Goal: Transaction & Acquisition: Purchase product/service

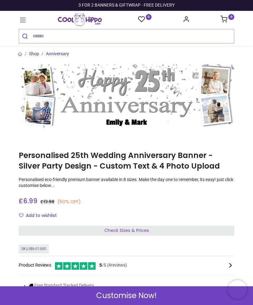
click at [227, 211] on div "Add to wishlist" at bounding box center [127, 216] width 216 height 11
click at [131, 230] on span "Check Sizes & Prices" at bounding box center [126, 230] width 45 height 6
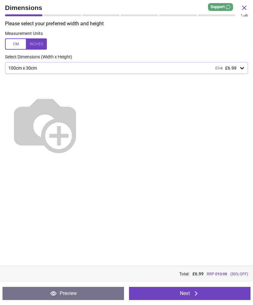
click at [39, 42] on div at bounding box center [26, 43] width 42 height 11
click at [85, 99] on img at bounding box center [45, 124] width 80 height 80
click at [85, 102] on img at bounding box center [45, 124] width 80 height 80
click at [185, 292] on button "Next" at bounding box center [190, 293] width 122 height 13
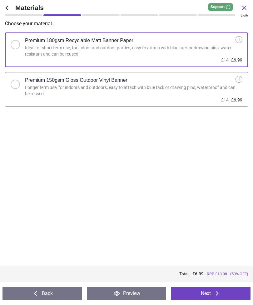
click at [202, 292] on button "Next" at bounding box center [210, 293] width 79 height 13
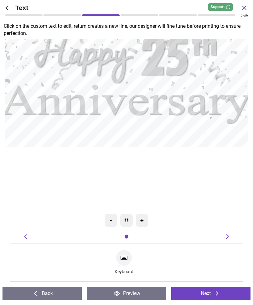
click at [206, 294] on button "Next" at bounding box center [210, 293] width 79 height 13
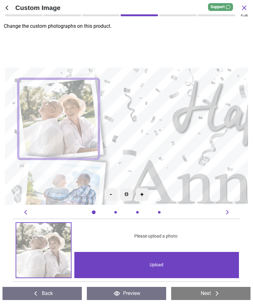
click at [157, 237] on span "Please upload a photo" at bounding box center [155, 236] width 43 height 6
click at [56, 257] on img at bounding box center [43, 250] width 55 height 55
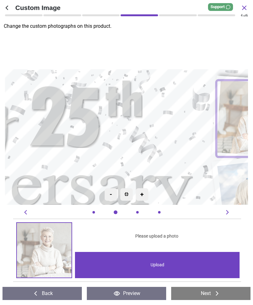
click at [208, 295] on button "Next" at bounding box center [210, 293] width 79 height 13
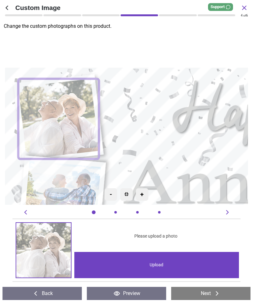
click at [149, 265] on div "Upload" at bounding box center [156, 265] width 165 height 26
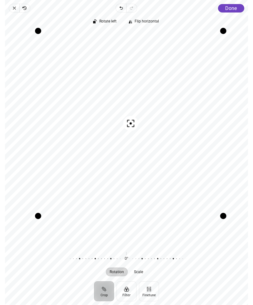
click at [231, 9] on span "Done" at bounding box center [231, 8] width 12 height 6
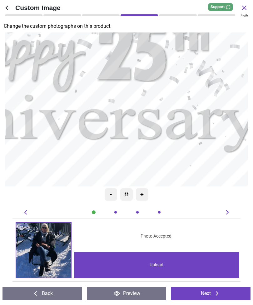
click at [204, 290] on button "Next" at bounding box center [210, 293] width 79 height 13
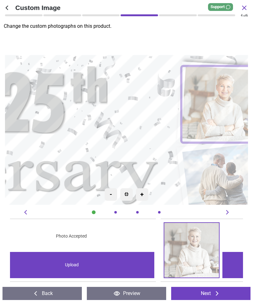
scroll to position [0, 233]
